Goal: Task Accomplishment & Management: Manage account settings

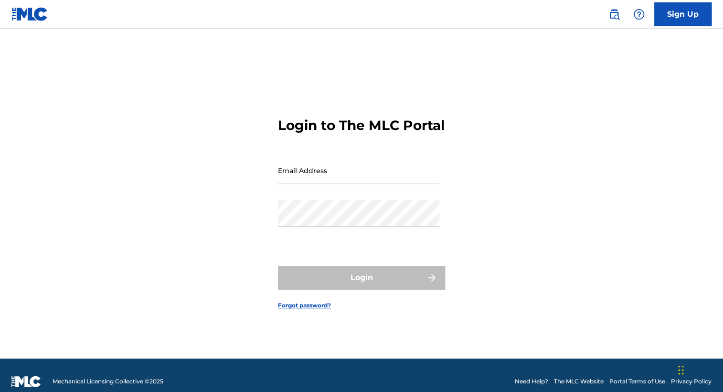
type input "CHAD@JCJLLP.COM"
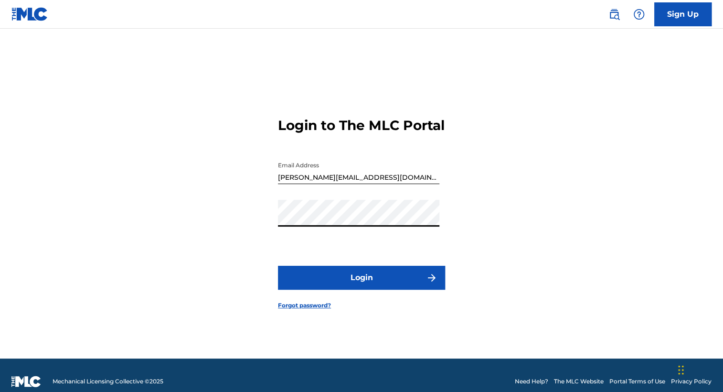
click at [331, 282] on button "Login" at bounding box center [361, 278] width 167 height 24
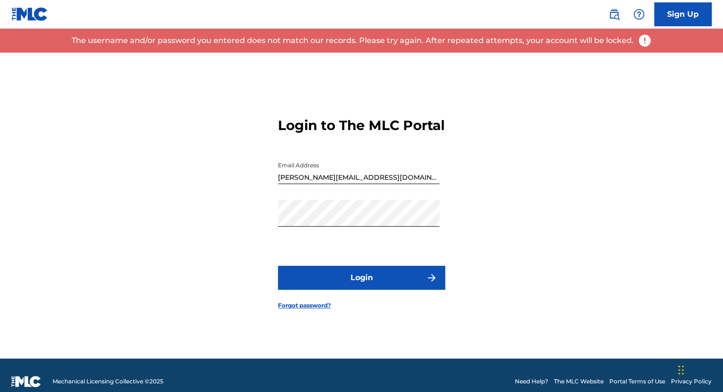
click at [310, 310] on link "Forgot password?" at bounding box center [304, 305] width 53 height 9
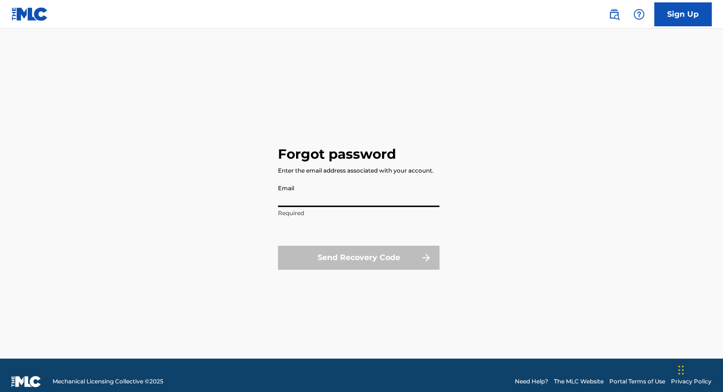
click at [306, 201] on input "Email" at bounding box center [358, 193] width 161 height 27
type input "CHAD@JCJLLP.COM"
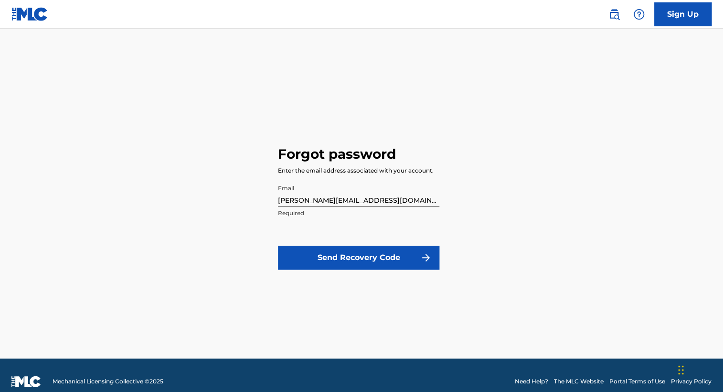
click at [340, 254] on button "Send Recovery Code" at bounding box center [358, 258] width 161 height 24
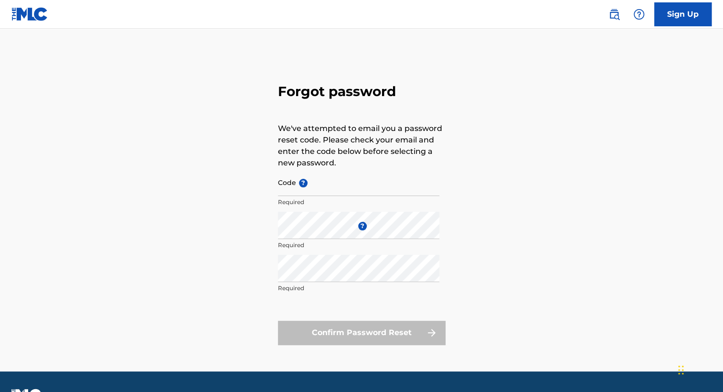
type input "CHAD@JCJLLP.COM"
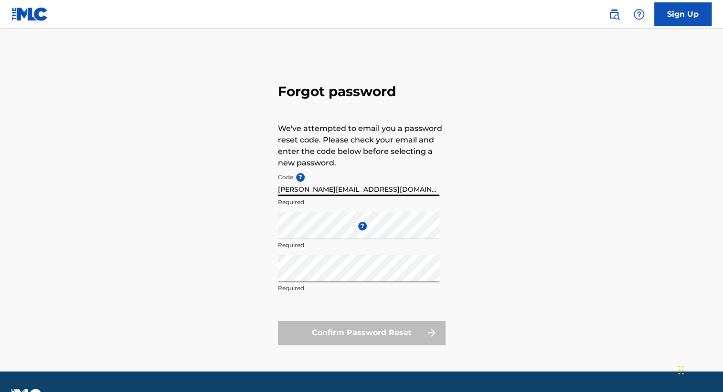
drag, startPoint x: 361, startPoint y: 187, endPoint x: 269, endPoint y: 189, distance: 91.3
click at [269, 189] on div "Forgot password We've attempted to email you a password reset code. Please chec…" at bounding box center [361, 212] width 669 height 319
paste input "FP_9c75b43050899c63163b0ac87398"
type input "FP_9c75b43050899c63163b0ac87398"
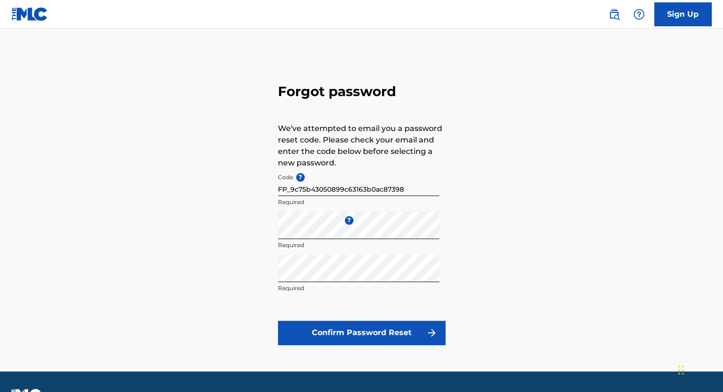
click at [287, 327] on button "Confirm Password Reset" at bounding box center [361, 333] width 167 height 24
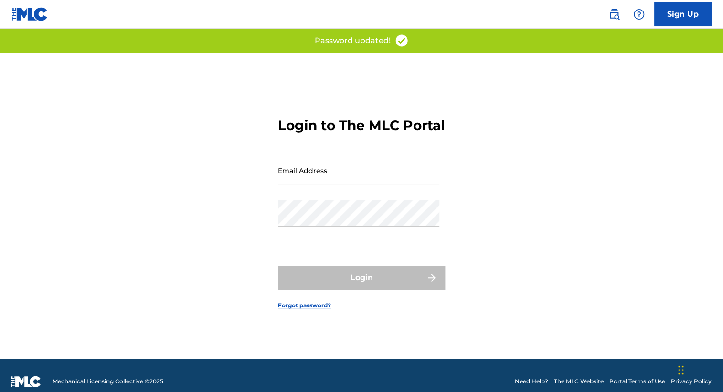
type input "CHAD@JCJLLP.COM"
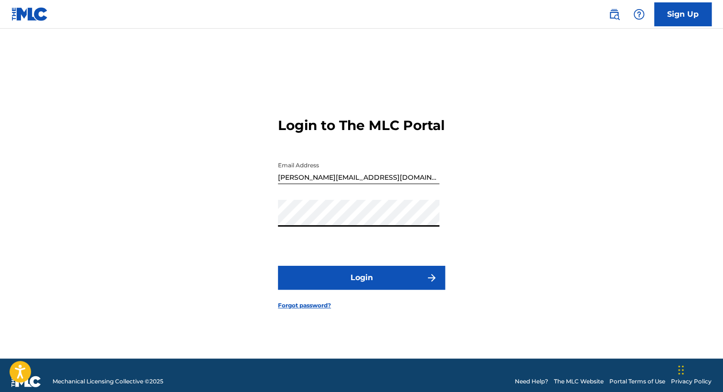
click at [234, 228] on div "Login to The MLC Portal Email Address CHAD@JCJLLP.COM Password Login Forgot pas…" at bounding box center [361, 206] width 669 height 306
click at [199, 258] on div "Login to The MLC Portal Email Address CHAD@JCJLLP.COM Password Login Forgot pas…" at bounding box center [361, 206] width 669 height 306
click at [334, 284] on button "Login" at bounding box center [361, 278] width 167 height 24
click at [533, 379] on link "Need Help?" at bounding box center [531, 381] width 33 height 9
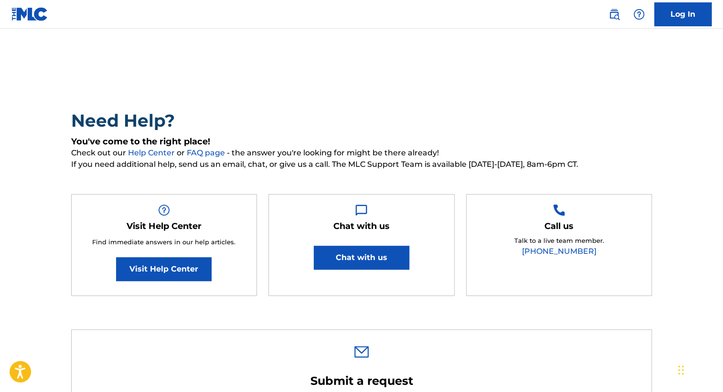
click at [679, 19] on link "Log In" at bounding box center [682, 14] width 57 height 24
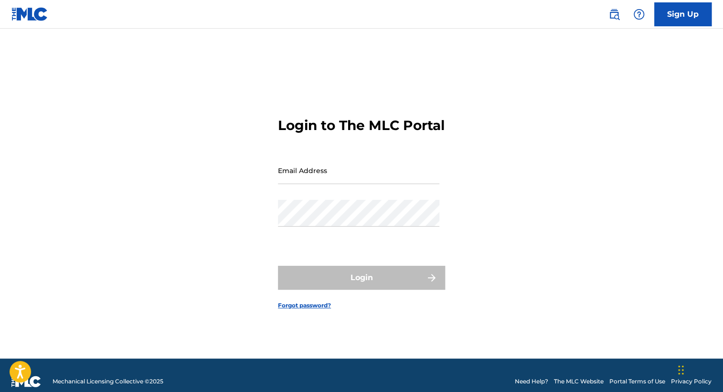
type input "CHAD@JCJLLP.COM"
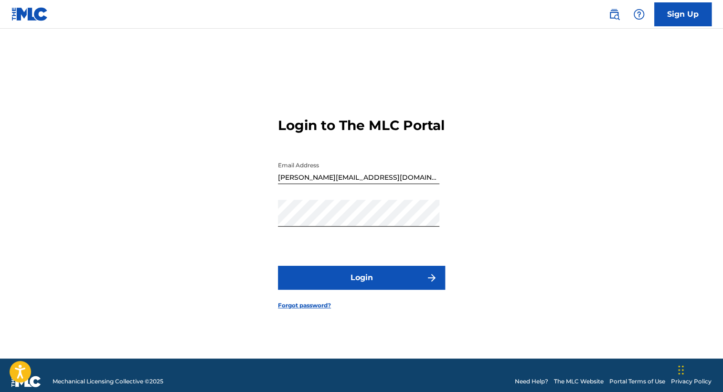
click at [301, 310] on link "Forgot password?" at bounding box center [304, 305] width 53 height 9
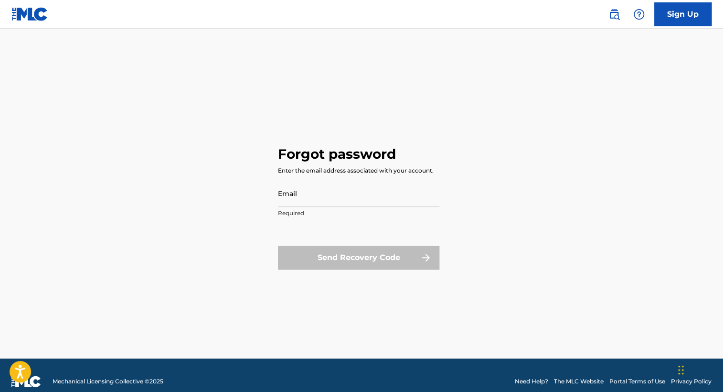
click at [307, 192] on input "Email" at bounding box center [358, 193] width 161 height 27
type input "[PERSON_NAME][EMAIL_ADDRESS][DOMAIN_NAME]"
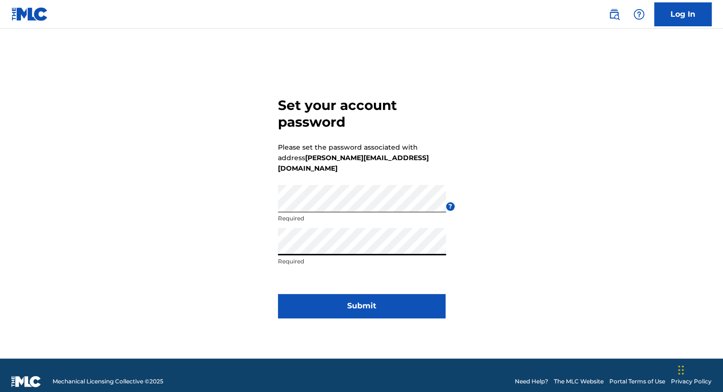
click at [287, 299] on button "Submit" at bounding box center [361, 306] width 167 height 24
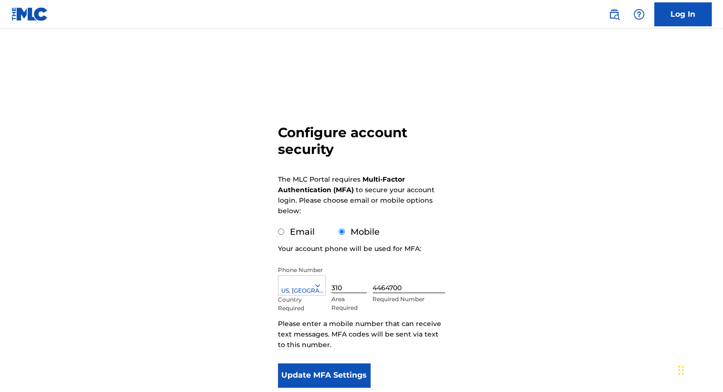
click at [281, 229] on input "Email" at bounding box center [281, 231] width 6 height 6
radio input "true"
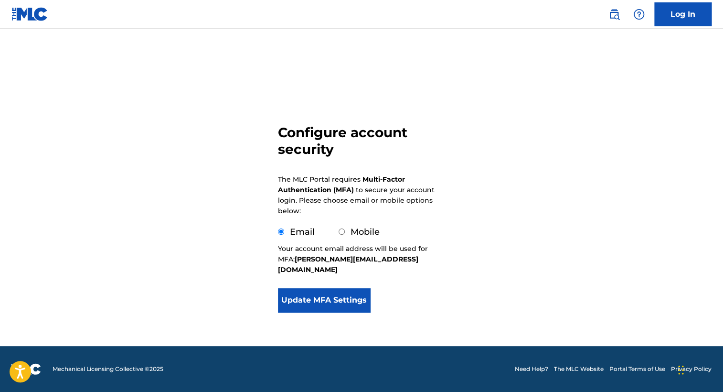
click at [304, 288] on button "Update MFA Settings" at bounding box center [324, 300] width 92 height 24
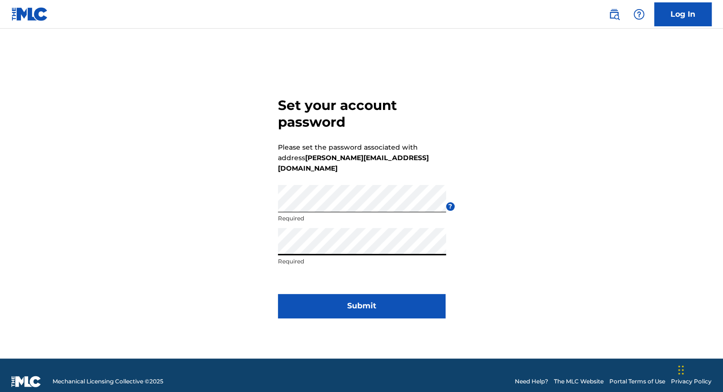
click at [389, 294] on button "Submit" at bounding box center [361, 306] width 167 height 24
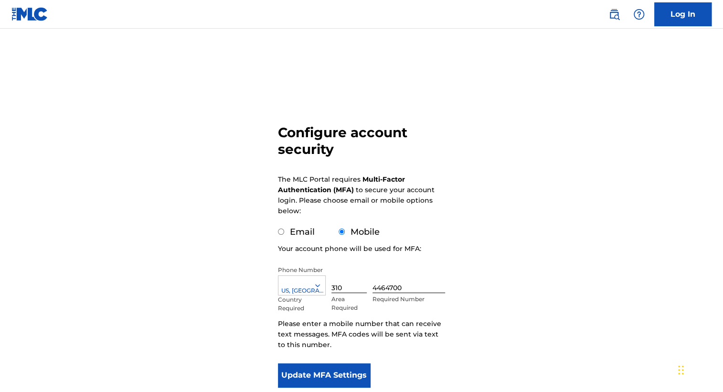
click at [282, 231] on input "Email" at bounding box center [281, 231] width 6 height 6
radio input "true"
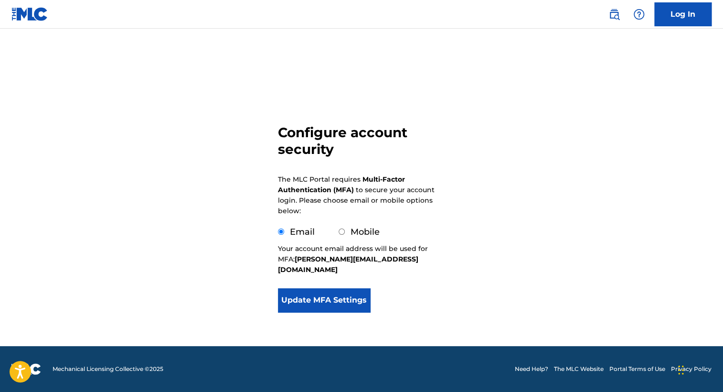
click at [346, 290] on button "Update MFA Settings" at bounding box center [324, 300] width 92 height 24
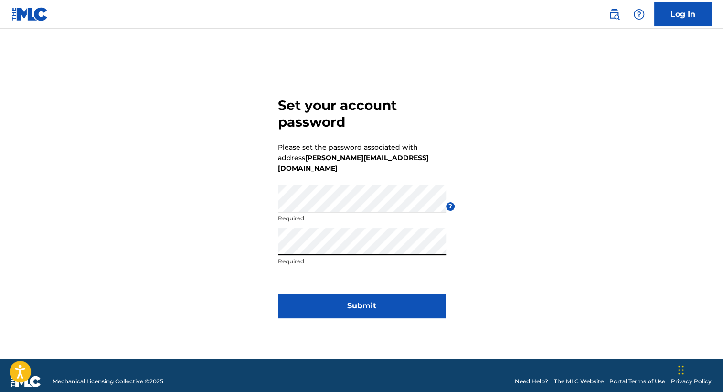
click at [287, 301] on button "Submit" at bounding box center [361, 306] width 167 height 24
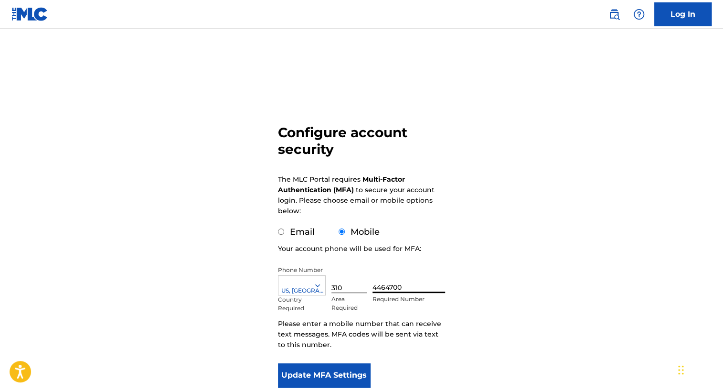
click at [406, 285] on input "4464700" at bounding box center [409, 279] width 73 height 27
type input "8924720"
click at [317, 375] on button "Update MFA Settings" at bounding box center [324, 375] width 92 height 24
